Goal: Find specific page/section: Find specific page/section

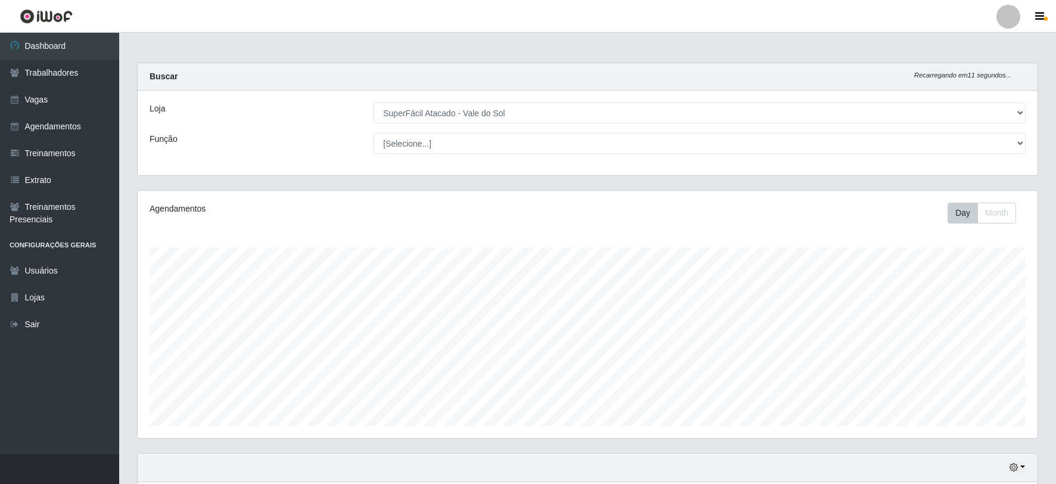
select select "502"
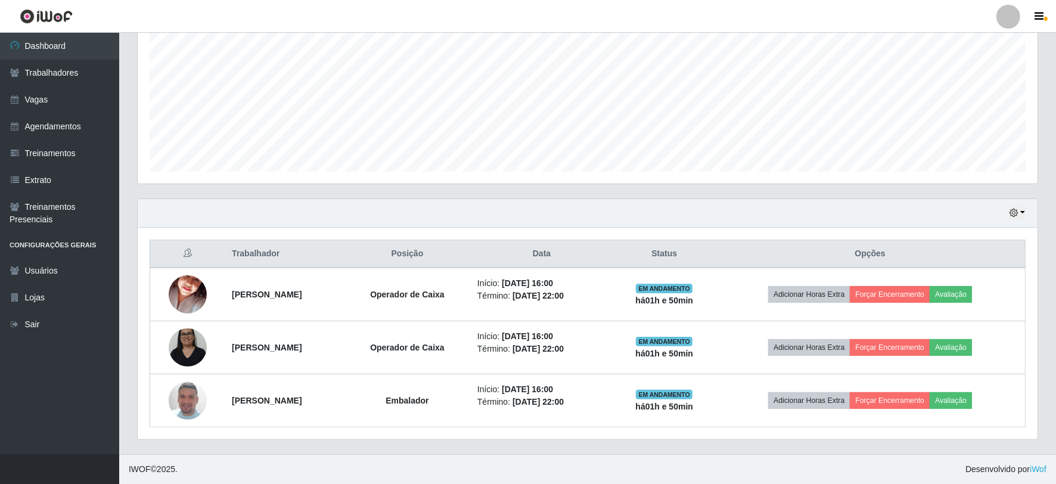
scroll to position [247, 900]
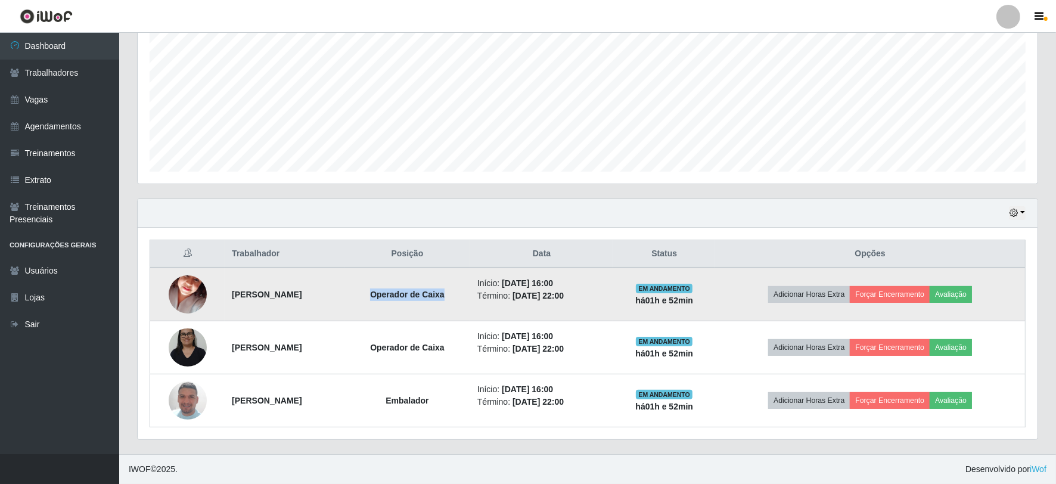
drag, startPoint x: 410, startPoint y: 293, endPoint x: 490, endPoint y: 295, distance: 79.9
click at [470, 295] on td "Operador de Caixa" at bounding box center [407, 295] width 126 height 54
click at [445, 297] on strong "Operador de Caixa" at bounding box center [407, 295] width 74 height 10
drag, startPoint x: 487, startPoint y: 297, endPoint x: 403, endPoint y: 293, distance: 84.7
click at [403, 293] on td "Operador de Caixa" at bounding box center [407, 295] width 126 height 54
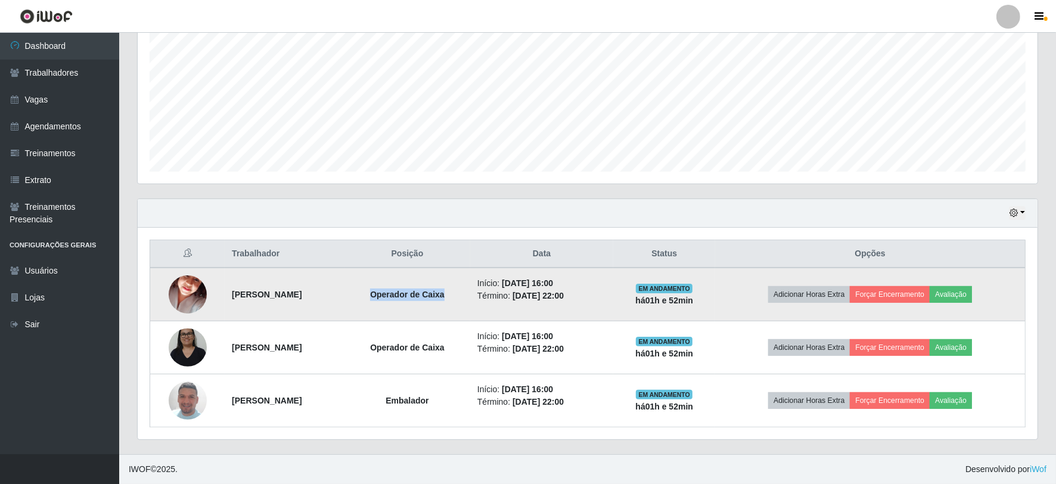
click at [424, 294] on strong "Operador de Caixa" at bounding box center [407, 295] width 74 height 10
drag, startPoint x: 414, startPoint y: 294, endPoint x: 504, endPoint y: 290, distance: 89.5
click at [470, 290] on td "Operador de Caixa" at bounding box center [407, 295] width 126 height 54
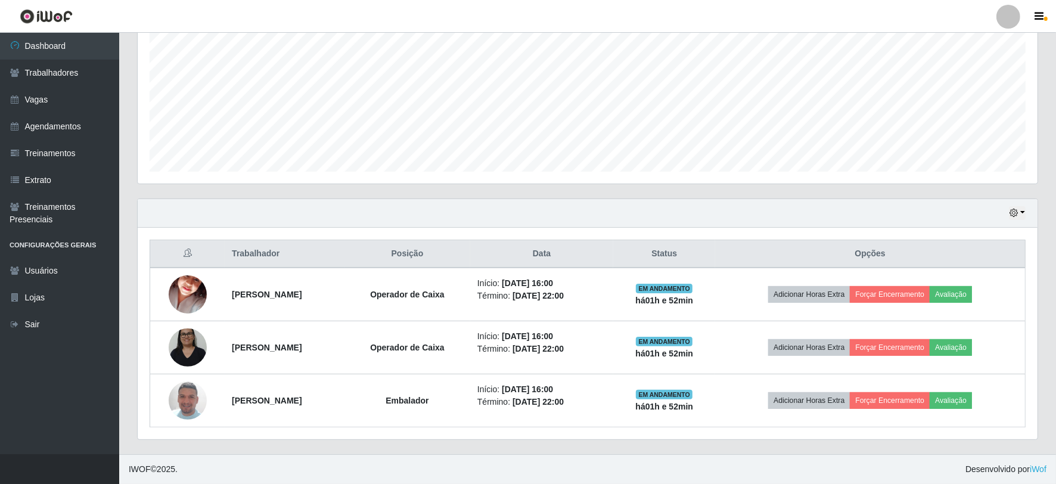
click at [483, 237] on div "Trabalhador Posição Data Status Opções [PERSON_NAME] Operador de Caixa Início: …" at bounding box center [588, 334] width 900 height 212
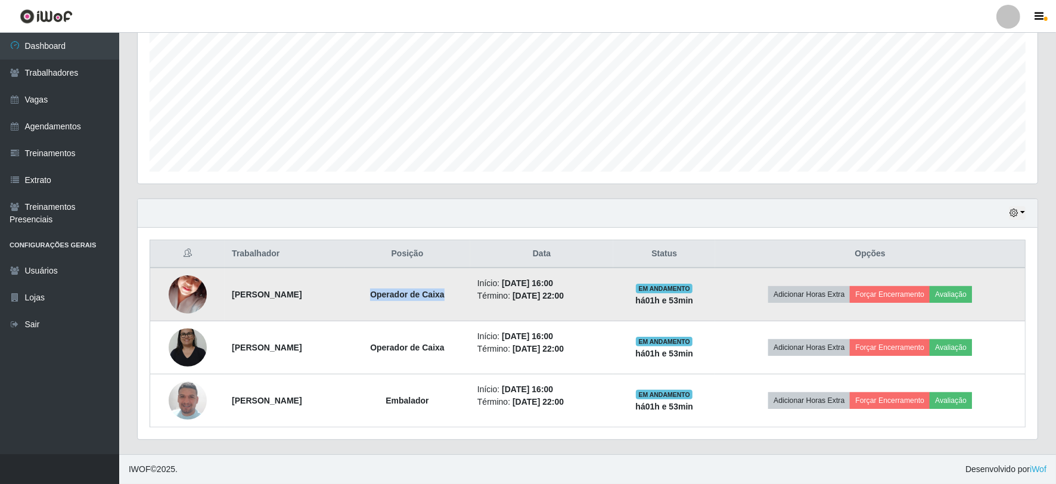
drag, startPoint x: 413, startPoint y: 296, endPoint x: 489, endPoint y: 288, distance: 76.0
click at [470, 288] on td "Operador de Caixa" at bounding box center [407, 295] width 126 height 54
click at [445, 293] on strong "Operador de Caixa" at bounding box center [407, 295] width 74 height 10
